Goal: Information Seeking & Learning: Learn about a topic

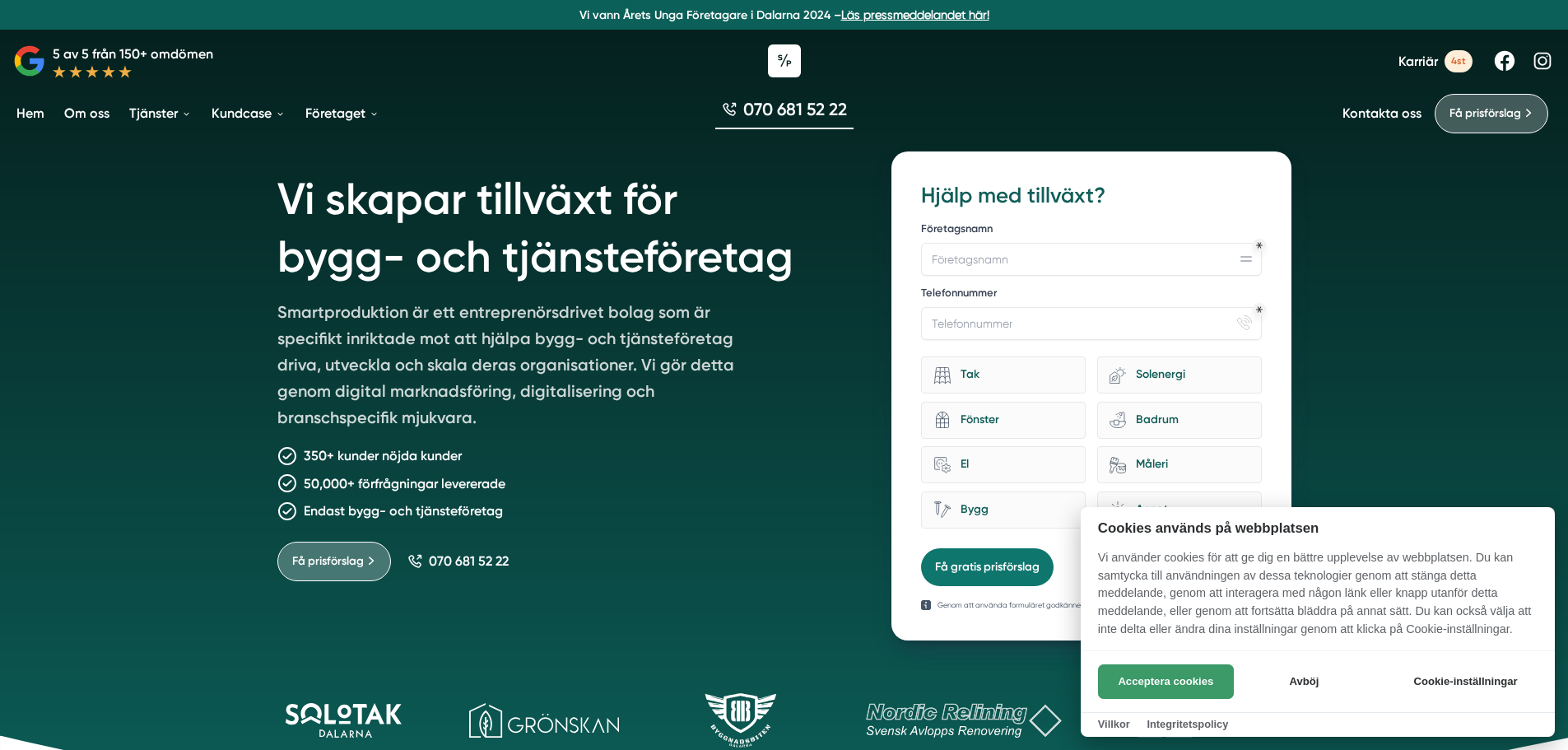
click at [1140, 677] on button "Acceptera cookies" at bounding box center [1166, 681] width 136 height 34
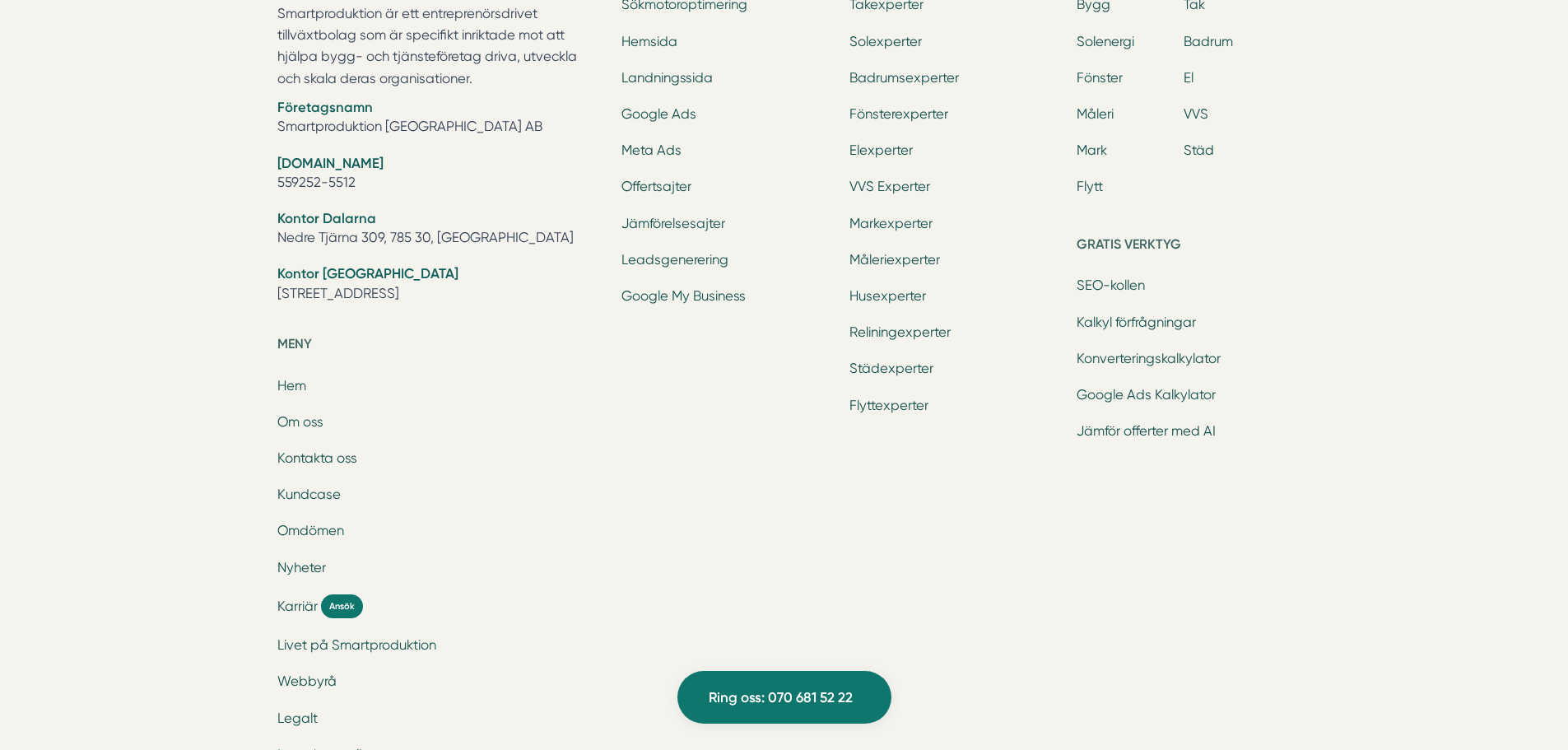
scroll to position [5368, 0]
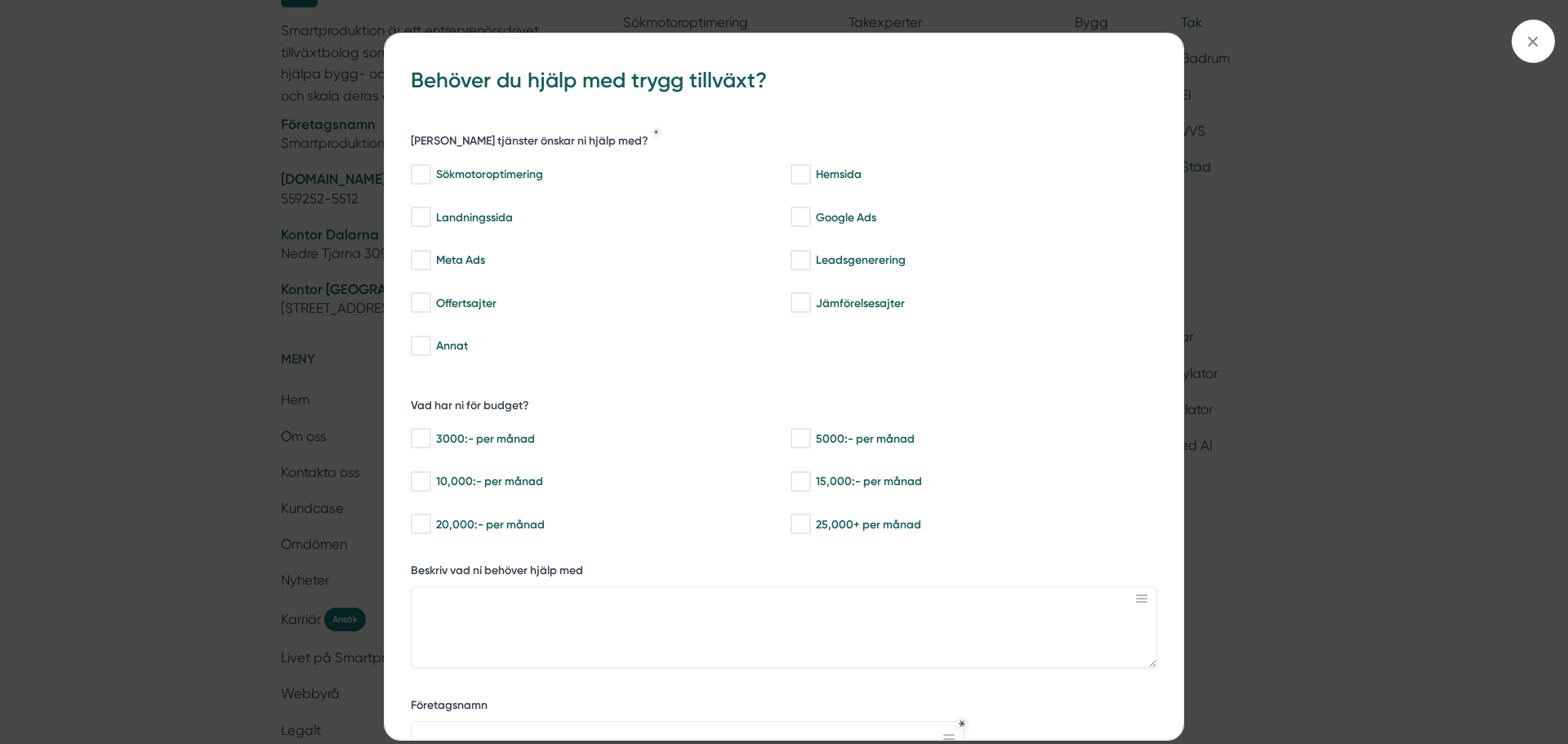
drag, startPoint x: 1530, startPoint y: 32, endPoint x: 1526, endPoint y: 43, distance: 11.7
click at [1530, 32] on icon at bounding box center [1533, 42] width 18 height 18
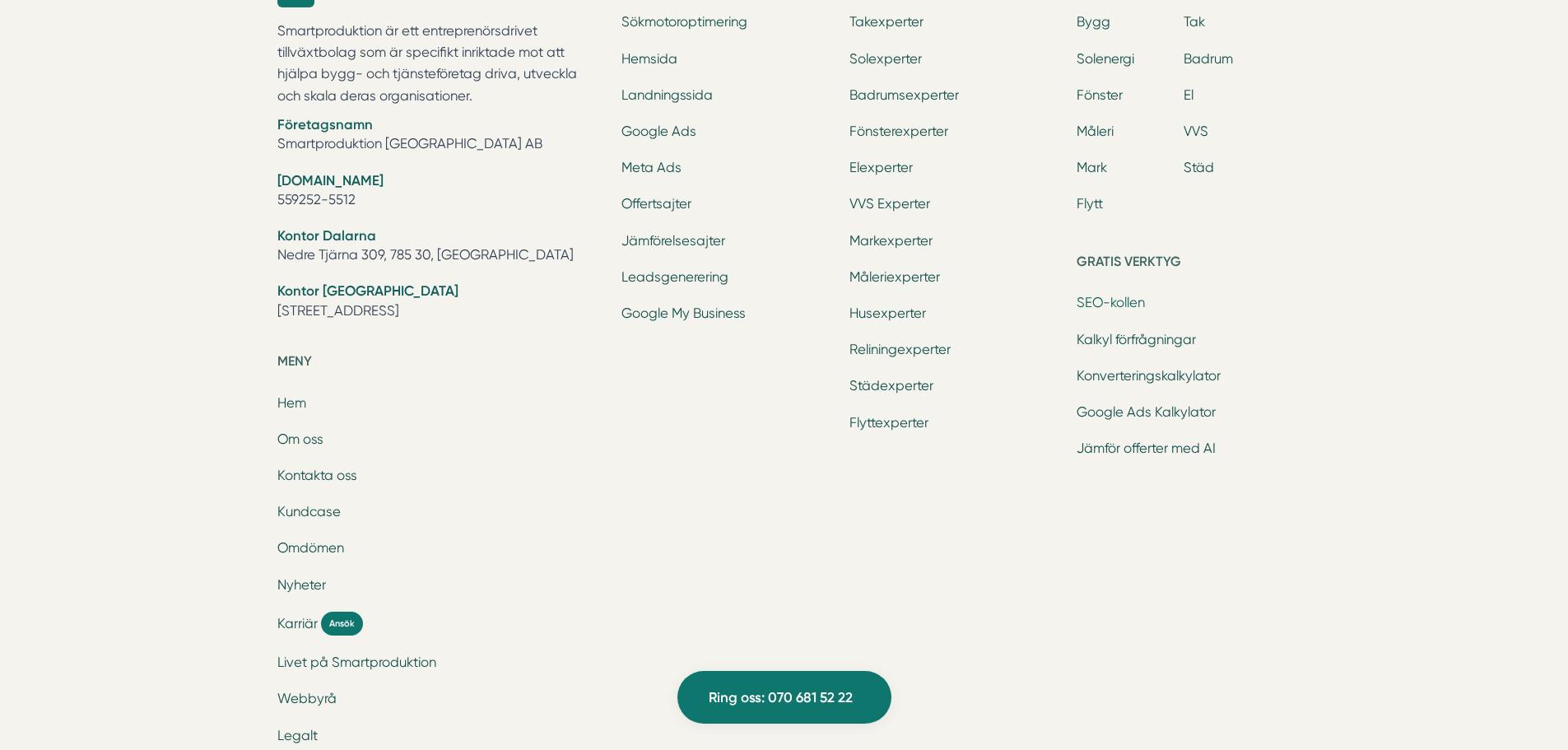
click at [1117, 301] on link "SEO-kollen" at bounding box center [1110, 302] width 69 height 16
click at [1139, 414] on link "Google Ads Kalkylator" at bounding box center [1145, 412] width 139 height 16
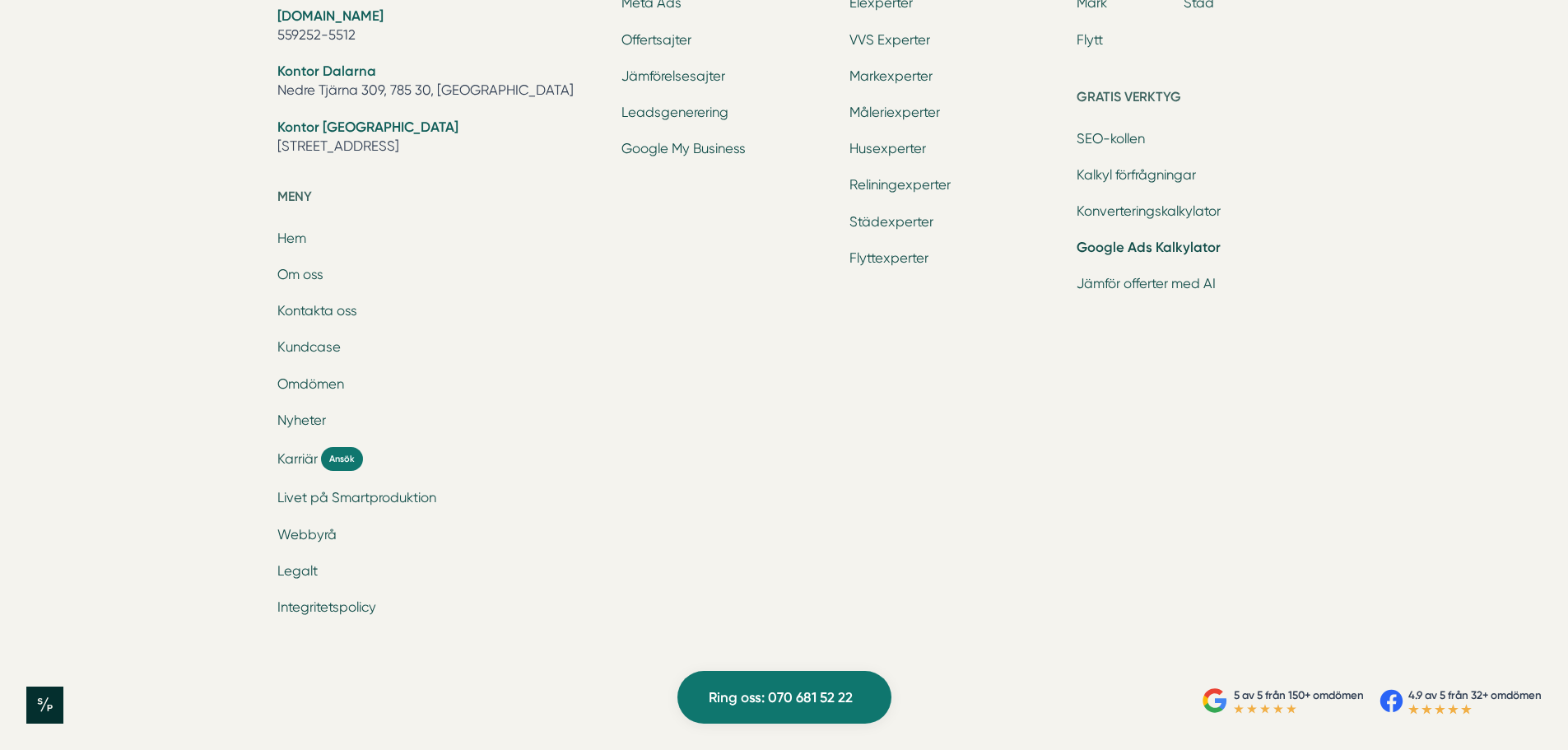
scroll to position [5023, 0]
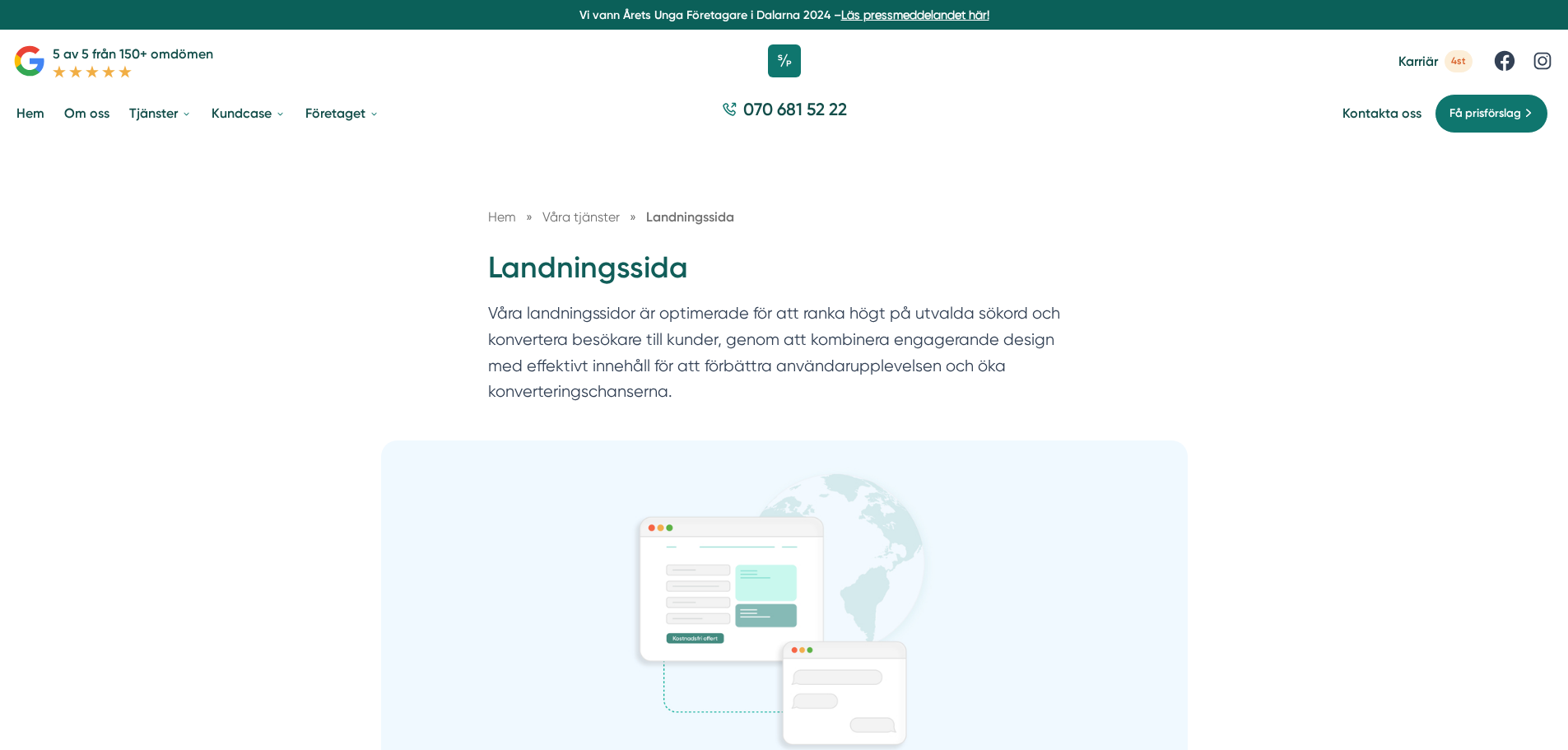
click at [939, 9] on link "Läs pressmeddelandet här!" at bounding box center [915, 15] width 148 height 13
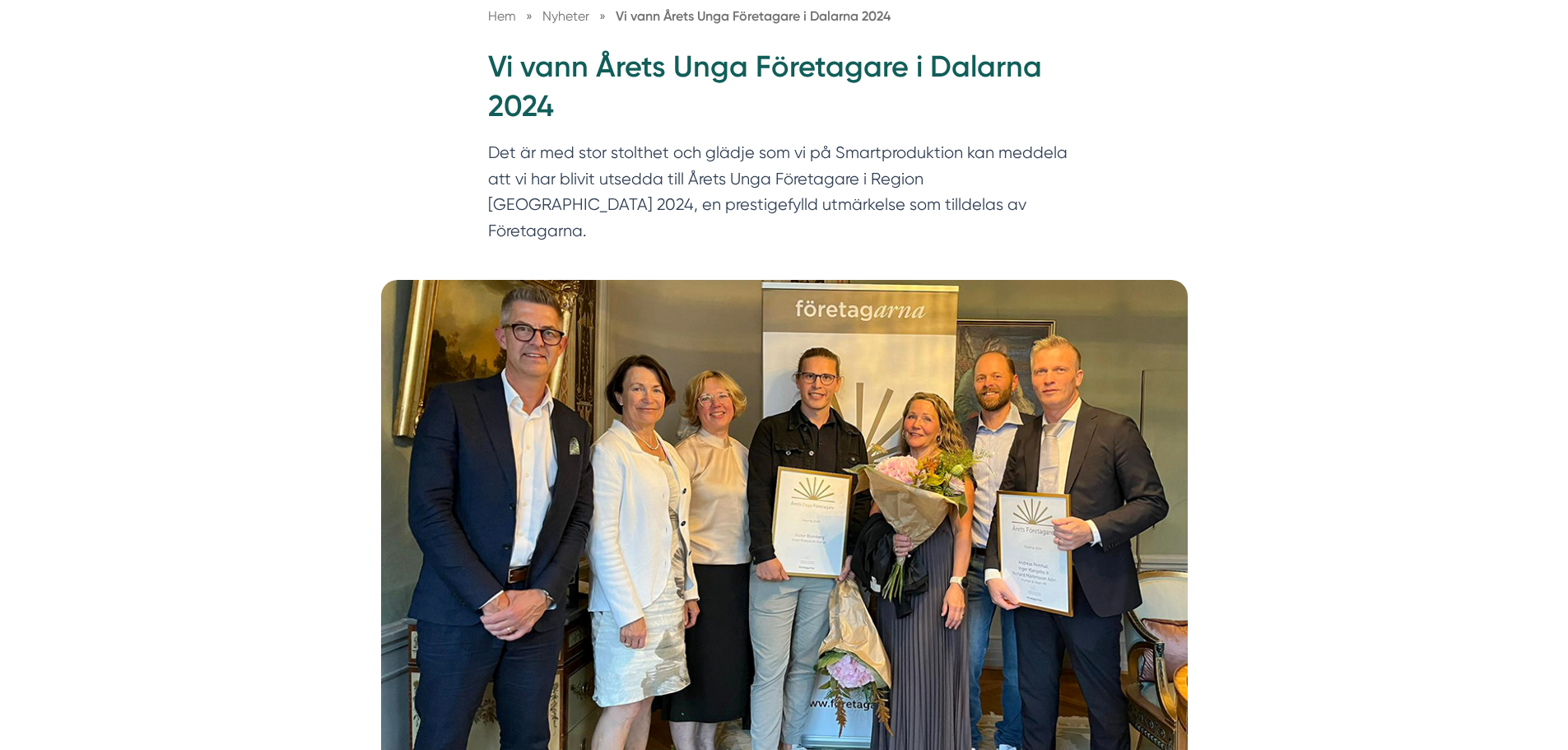
scroll to position [247, 0]
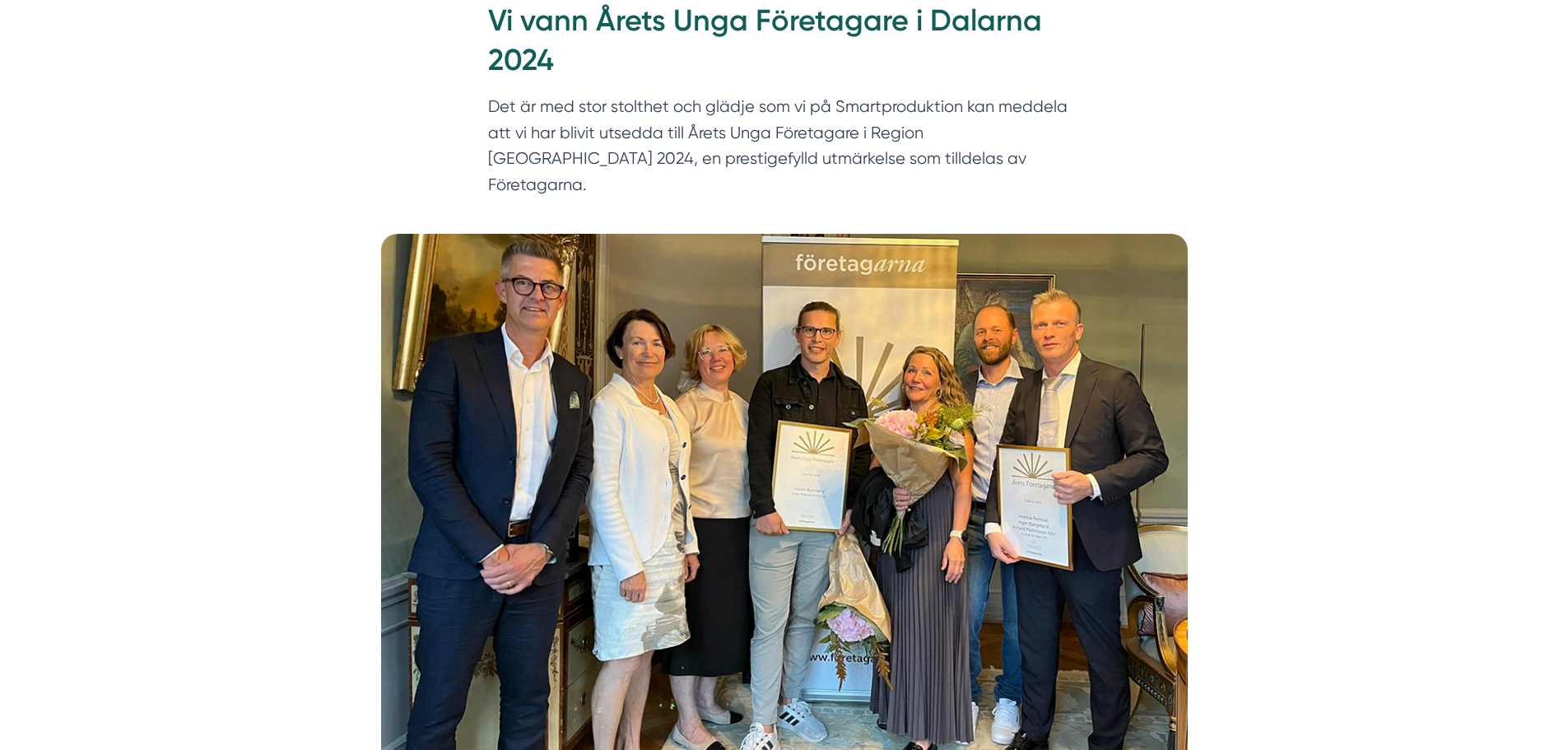
click at [875, 105] on p "Det är med stor stolthet och glädje som vi på Smartproduktion kan meddela att v…" at bounding box center [784, 150] width 592 height 112
copy p "Smartproduktion"
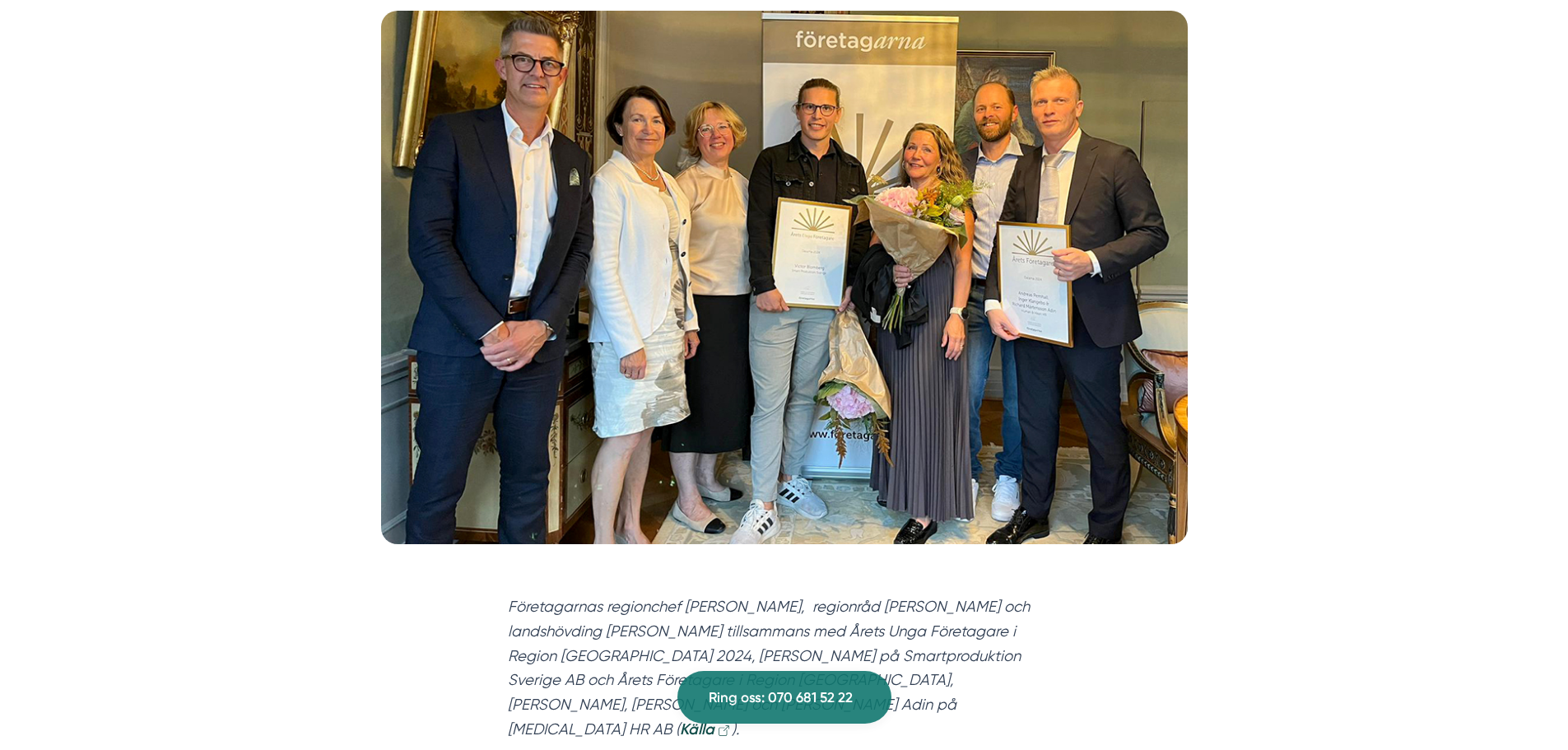
scroll to position [329, 0]
